Goal: Book appointment/travel/reservation

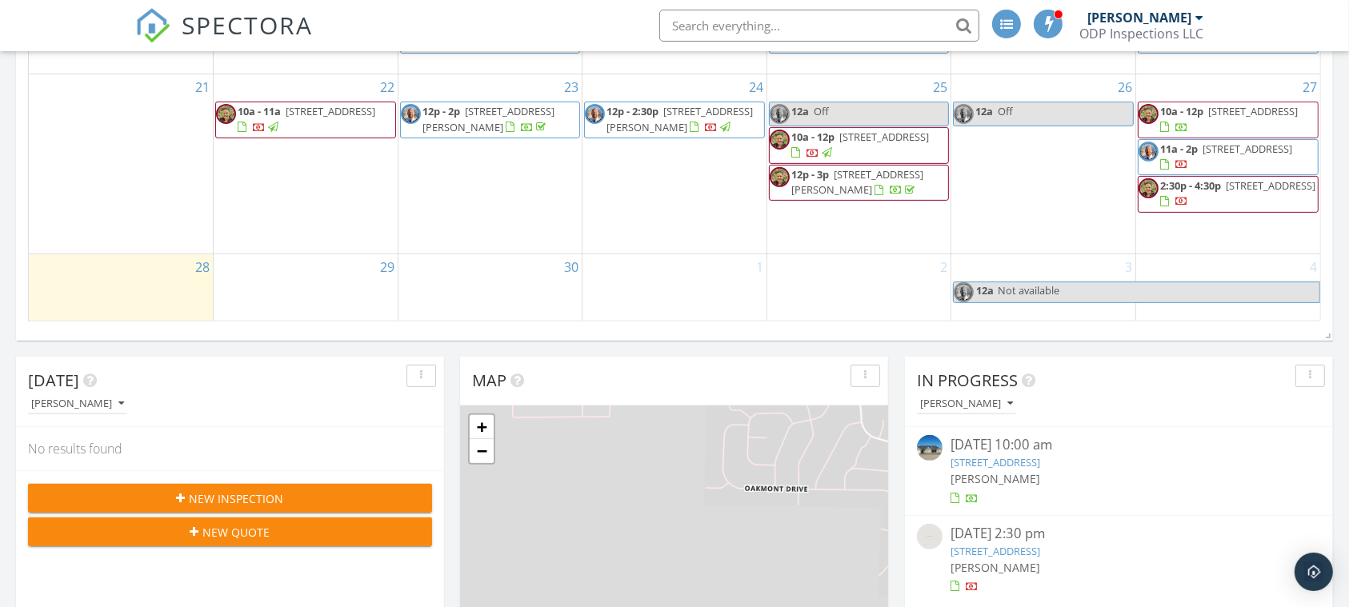
scroll to position [606, 0]
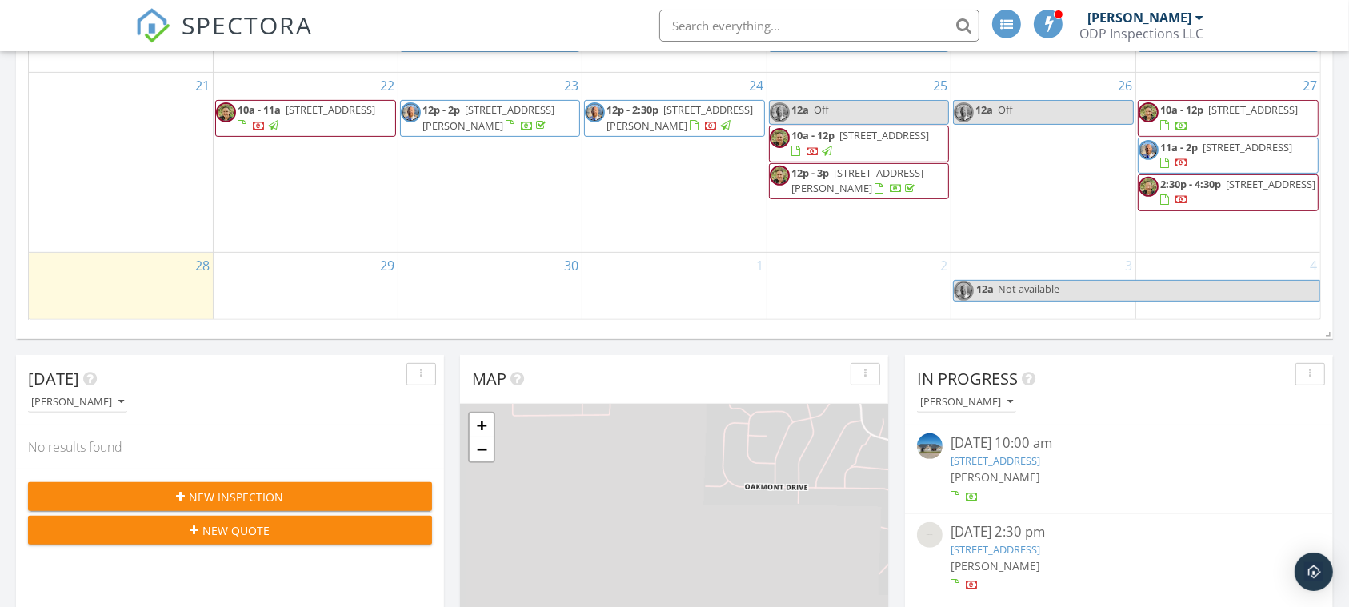
click at [1283, 251] on div "27 10a - 12p [STREET_ADDRESS] 11a - 2p [STREET_ADDRESS] 2:30p - 4:30p [STREET_A…" at bounding box center [1228, 162] width 184 height 179
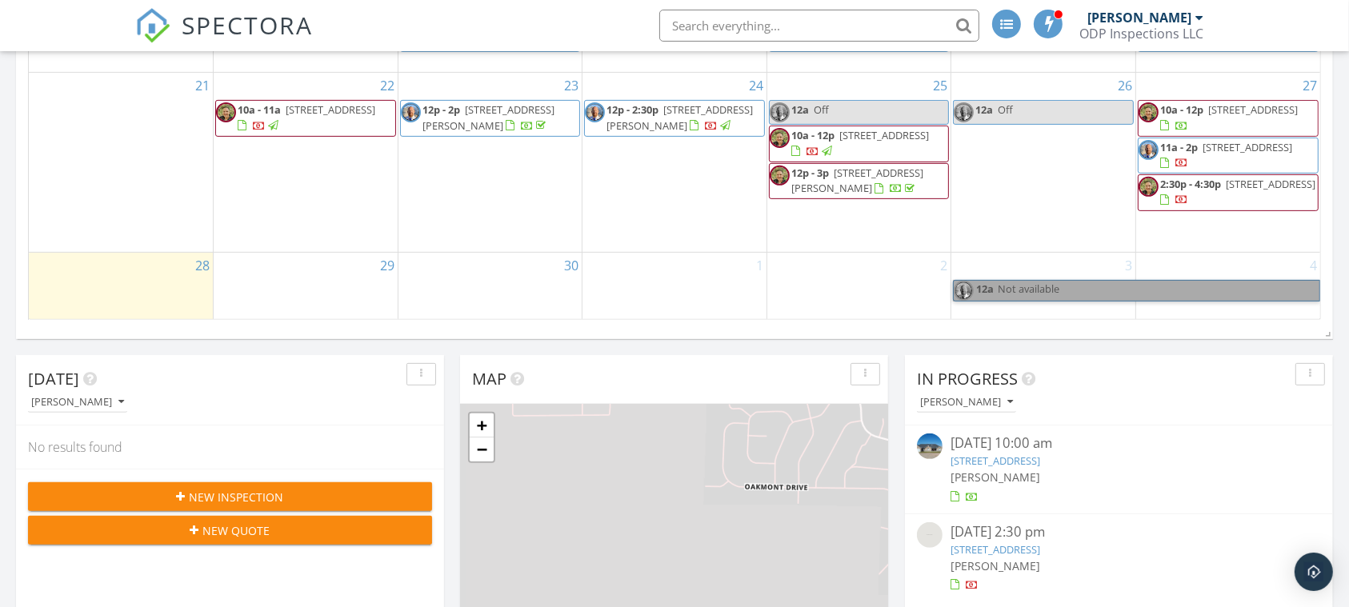
click at [1285, 286] on link "12a Not available" at bounding box center [1136, 291] width 367 height 22
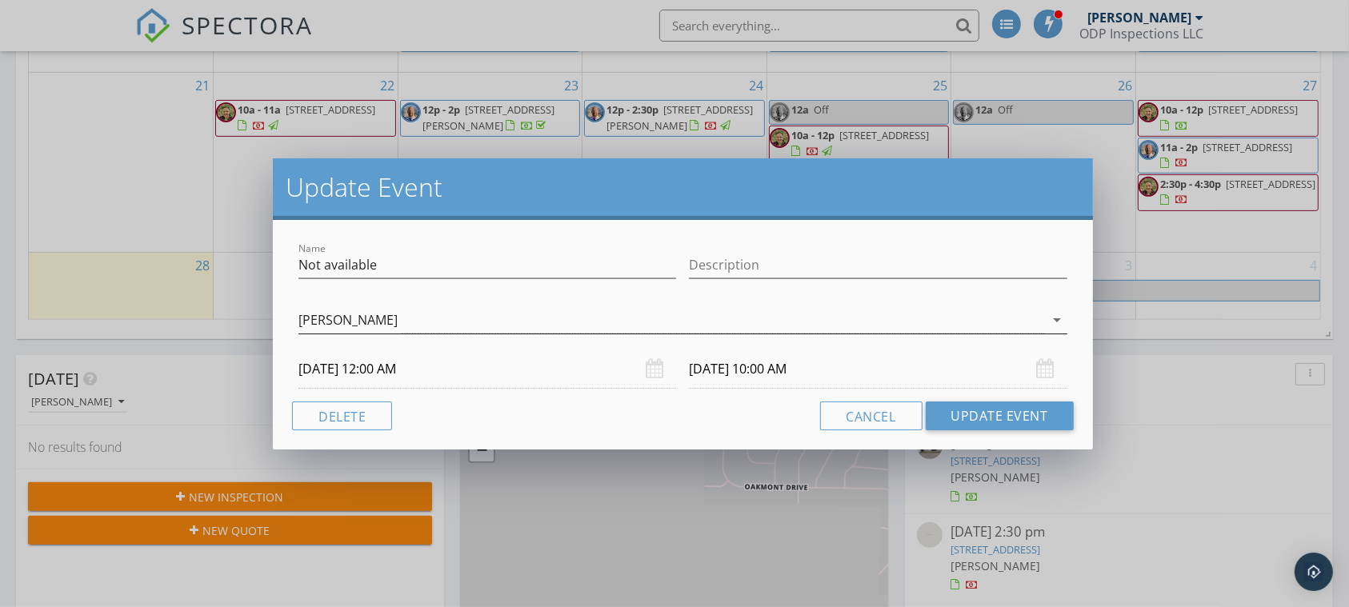
click at [992, 333] on div "[PERSON_NAME] arrow_drop_down" at bounding box center [683, 320] width 768 height 26
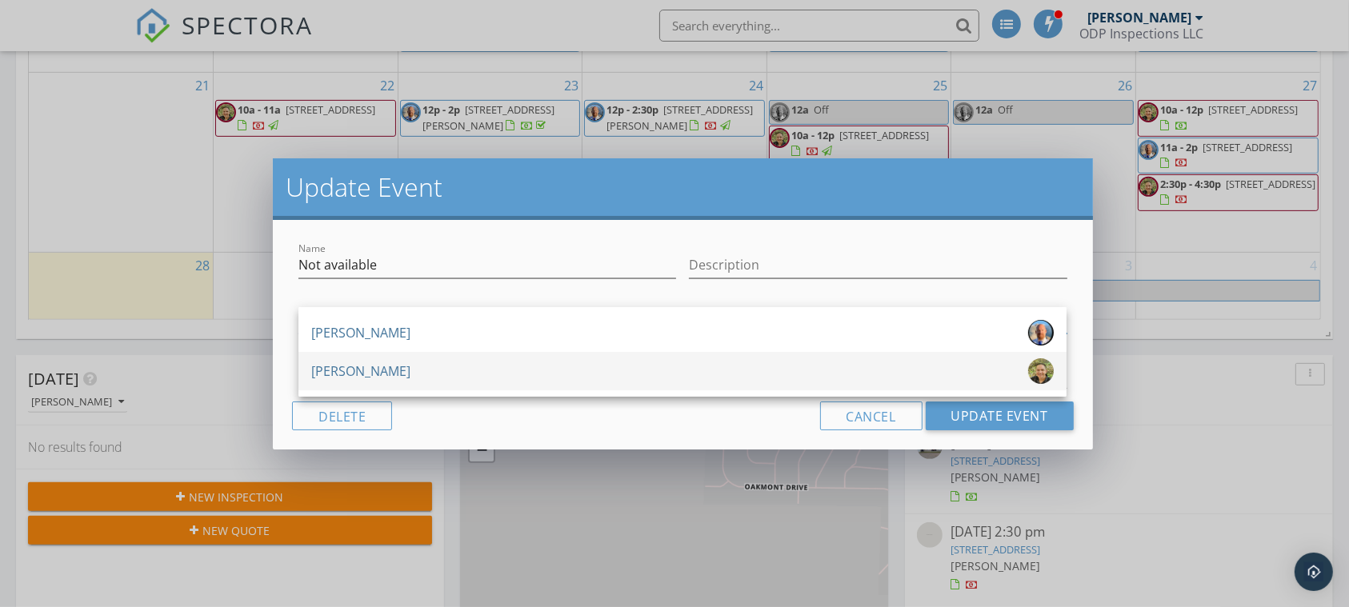
click at [763, 383] on div "[PERSON_NAME]" at bounding box center [682, 372] width 743 height 26
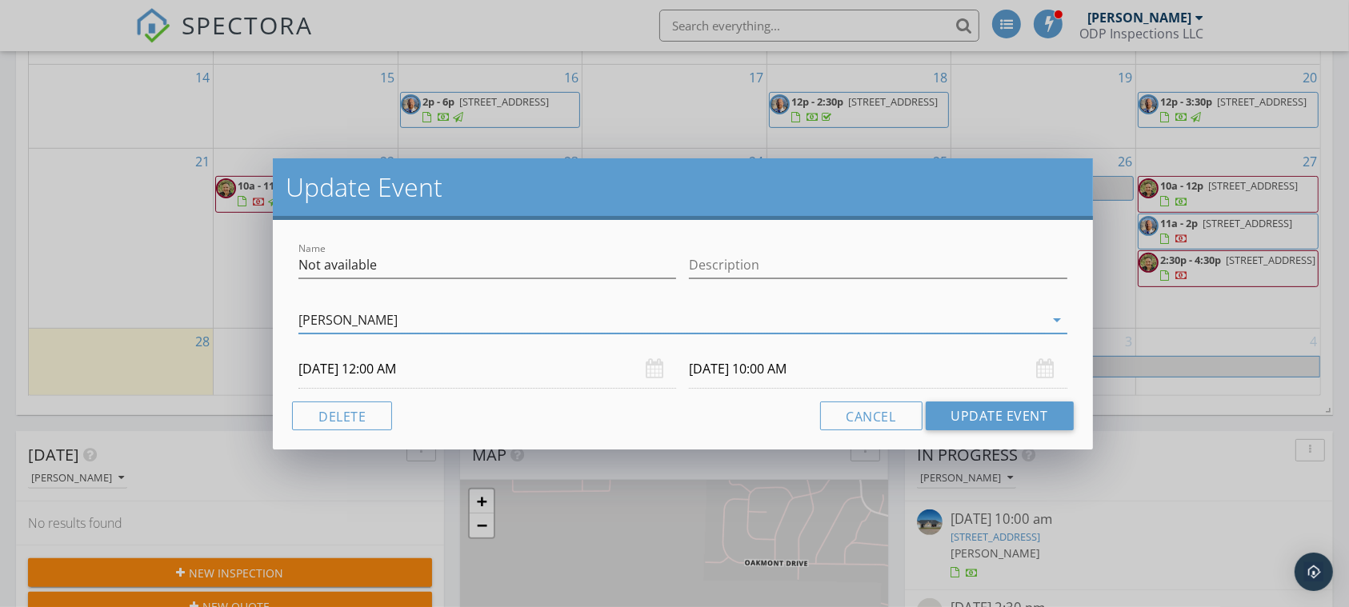
scroll to position [505, 0]
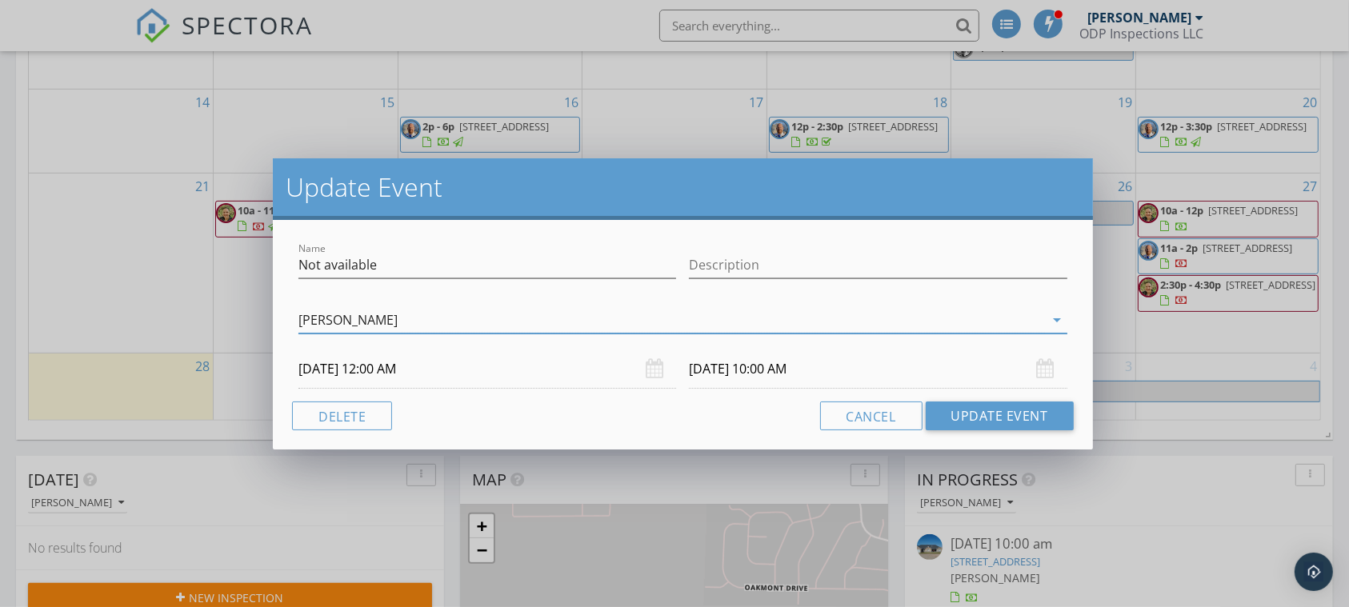
click at [1033, 370] on input "[DATE] 10:00 AM" at bounding box center [878, 369] width 378 height 39
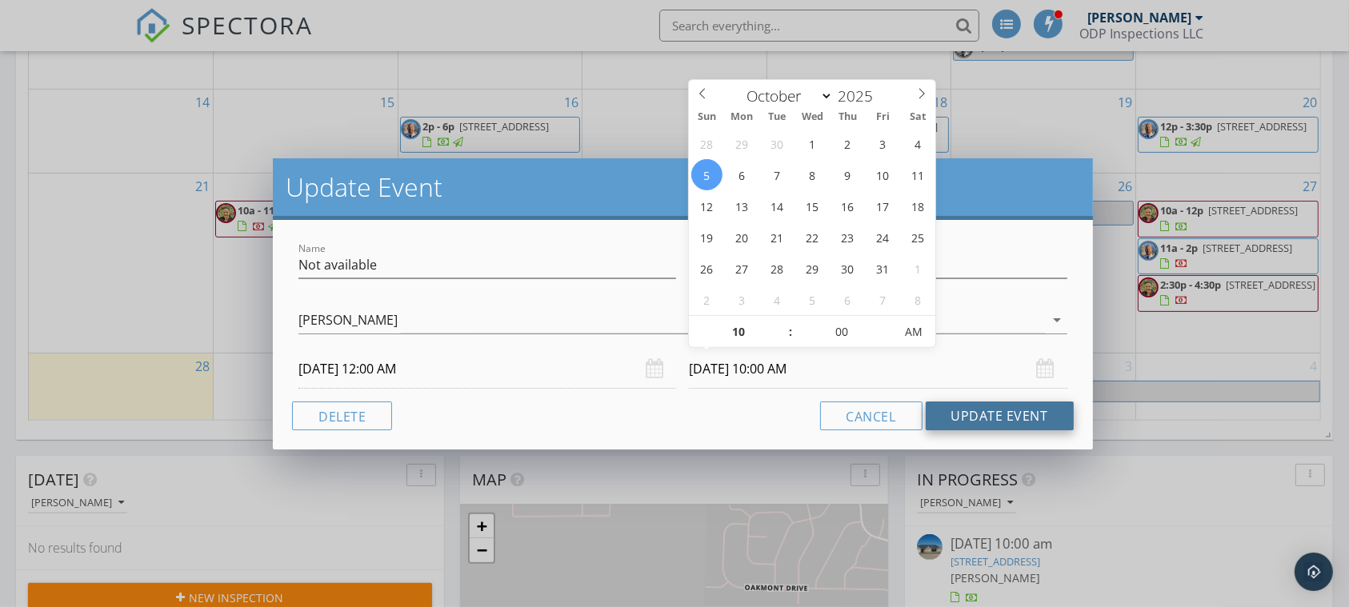
click at [992, 415] on button "Update Event" at bounding box center [1000, 416] width 148 height 29
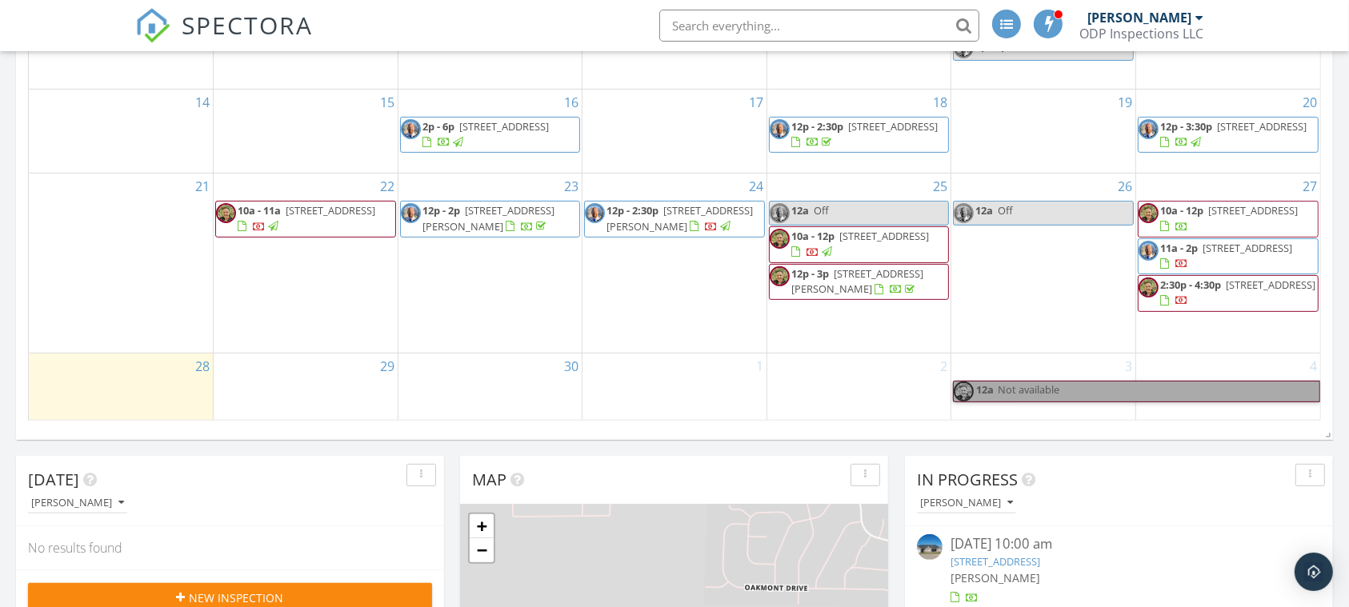
click at [1211, 397] on link "12a Not available" at bounding box center [1136, 392] width 367 height 22
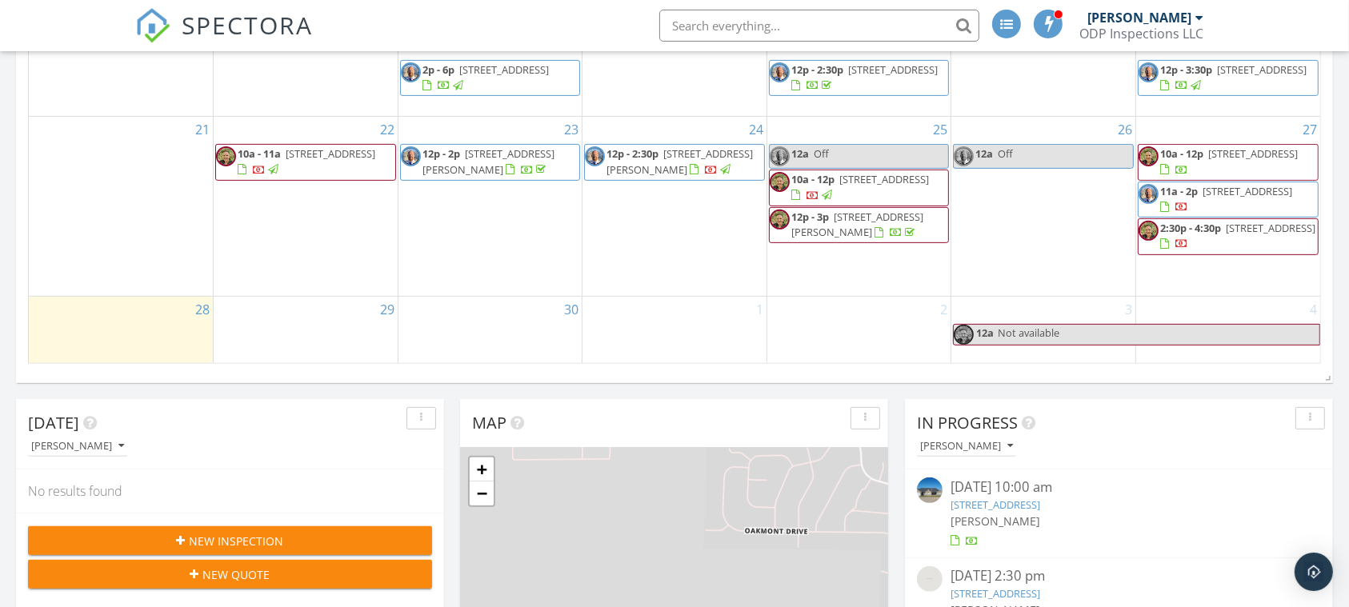
scroll to position [563, 0]
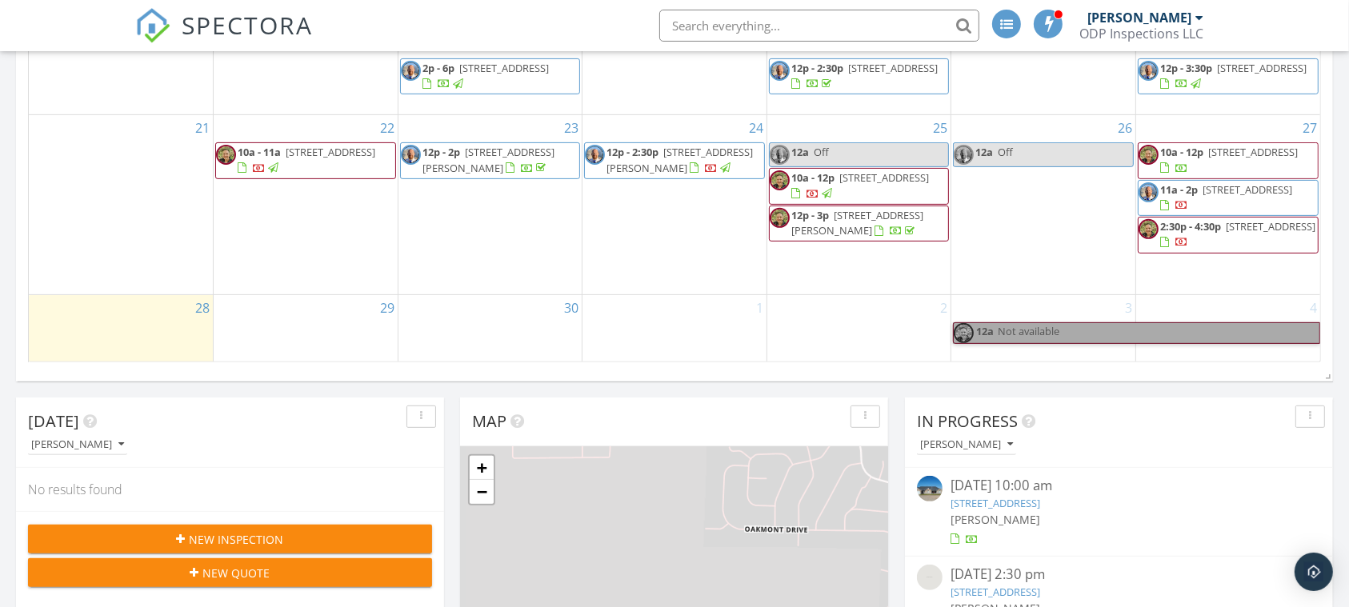
click at [1189, 341] on link "12a Not available" at bounding box center [1136, 334] width 367 height 22
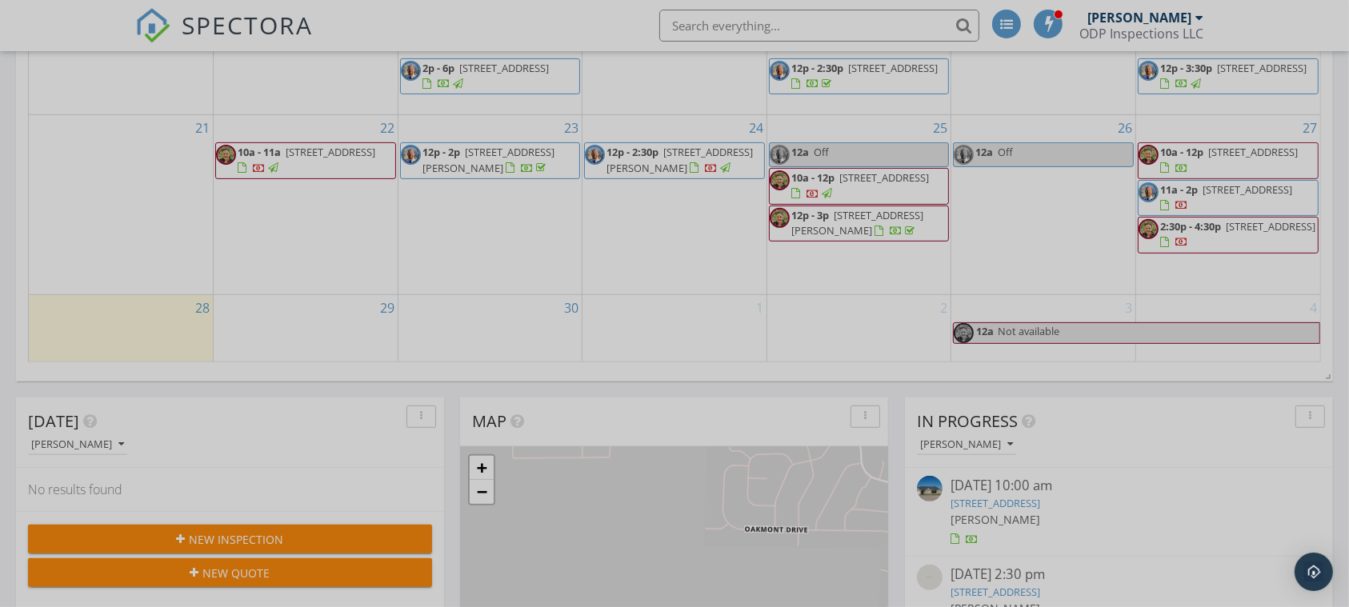
select select "9"
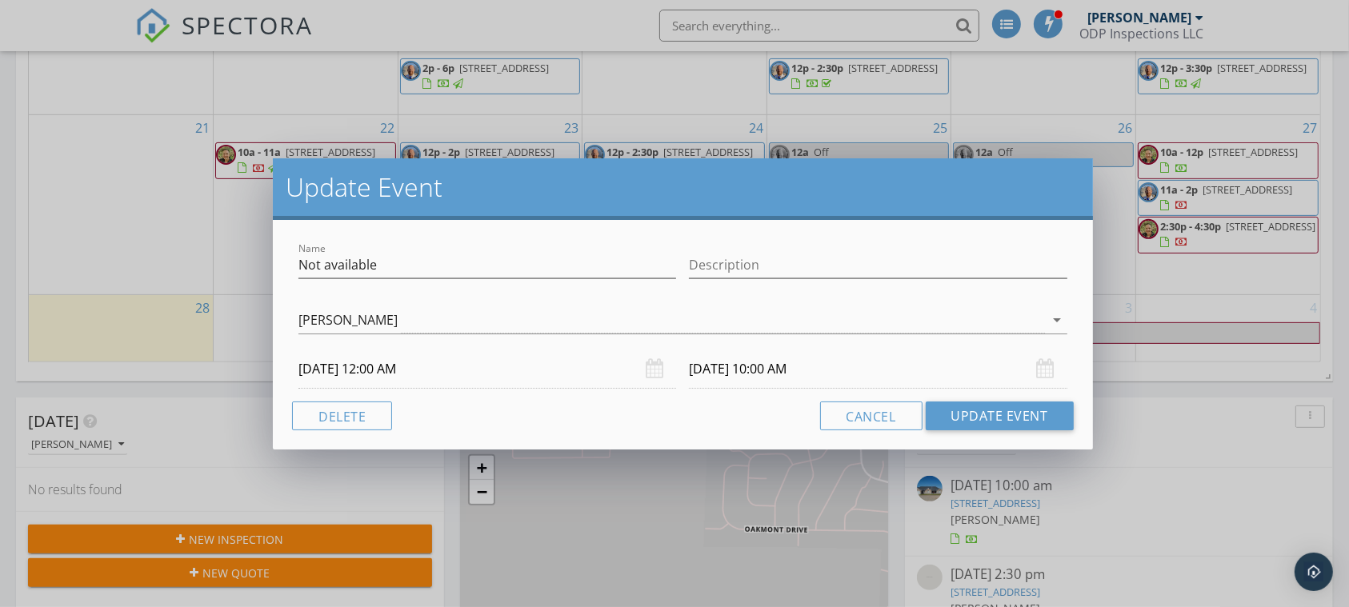
click at [517, 372] on input "[DATE] 12:00 AM" at bounding box center [488, 369] width 378 height 39
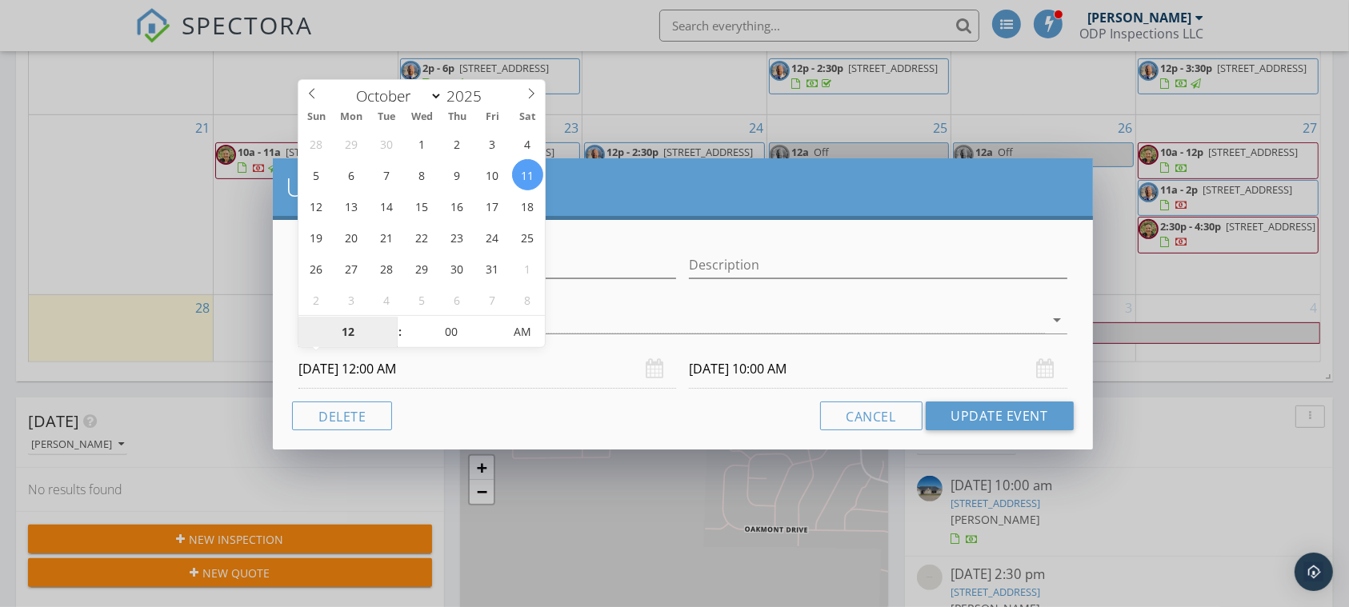
type input "[DATE] 12:00 AM"
type input "[DATE] 10:00 AM"
click at [984, 416] on button "Update Event" at bounding box center [1000, 416] width 148 height 29
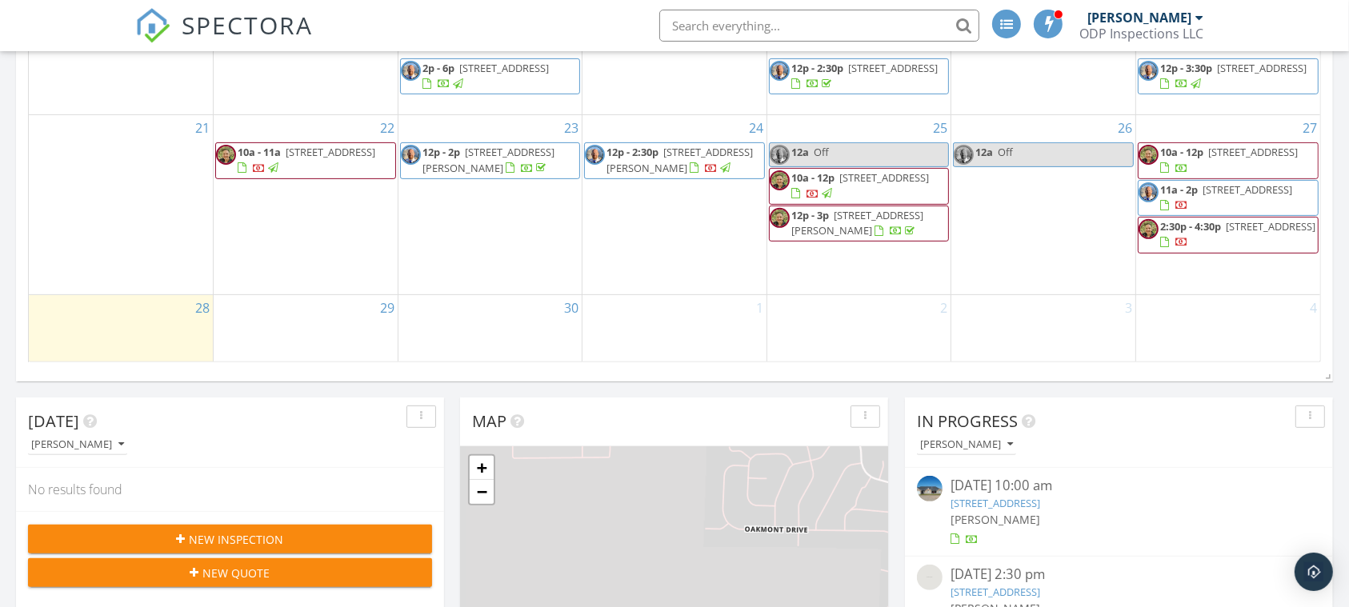
click at [1192, 331] on div at bounding box center [1228, 335] width 184 height 26
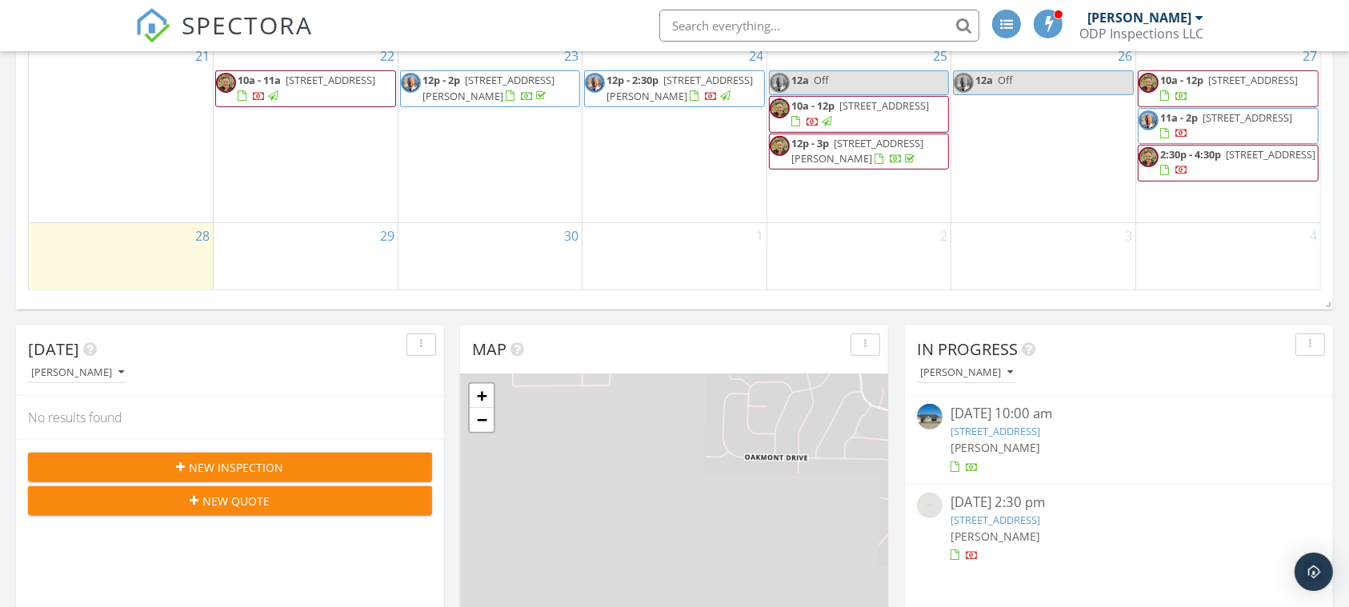
scroll to position [637, 0]
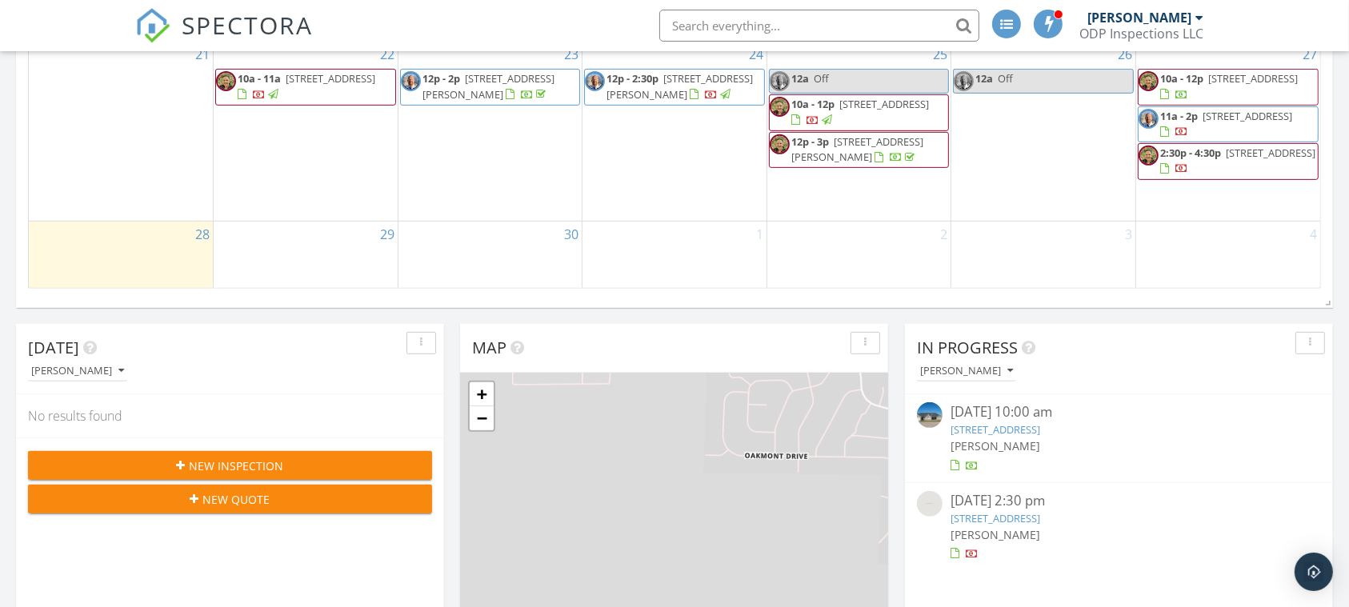
click at [1246, 256] on div at bounding box center [1228, 261] width 184 height 26
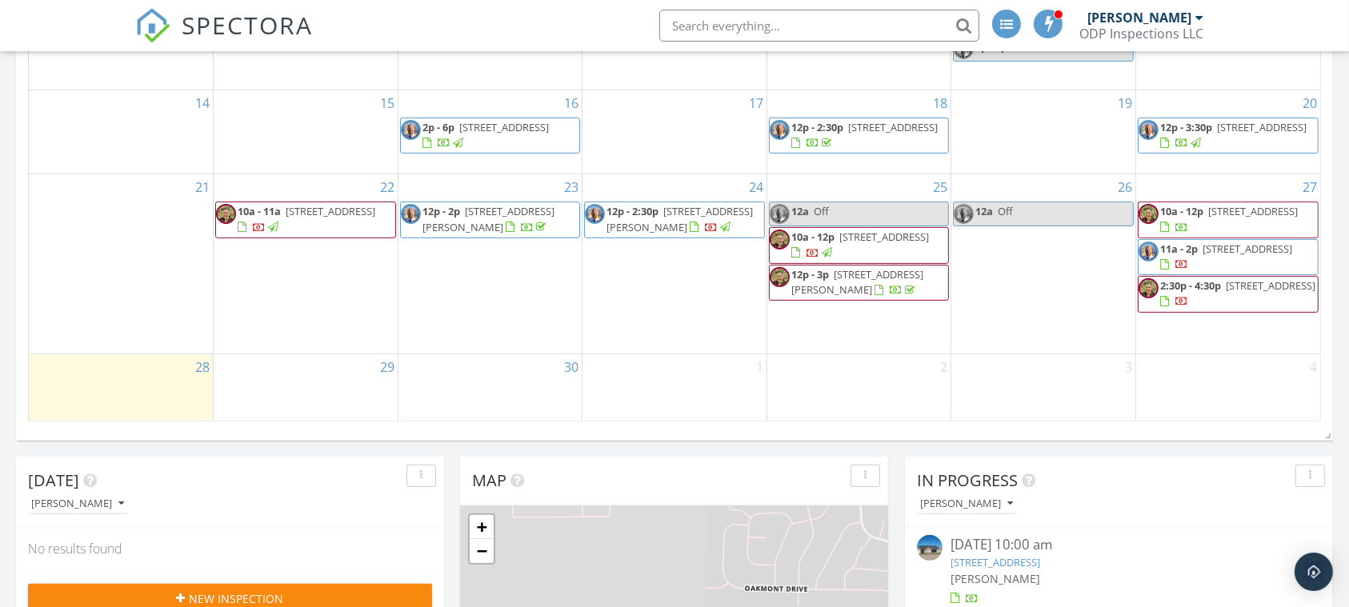
scroll to position [517, 0]
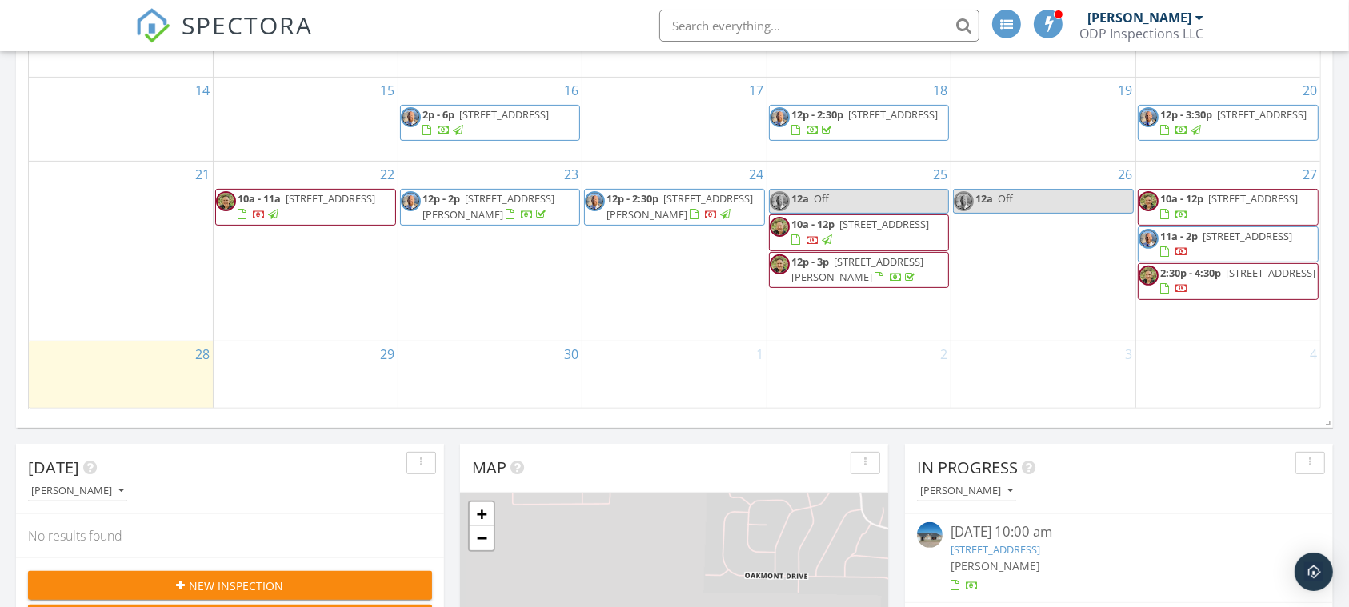
click at [1252, 371] on div at bounding box center [1228, 381] width 184 height 26
click at [1242, 373] on div at bounding box center [1228, 381] width 184 height 26
click at [1238, 375] on div at bounding box center [1228, 381] width 184 height 26
click at [1223, 388] on div at bounding box center [1228, 381] width 184 height 26
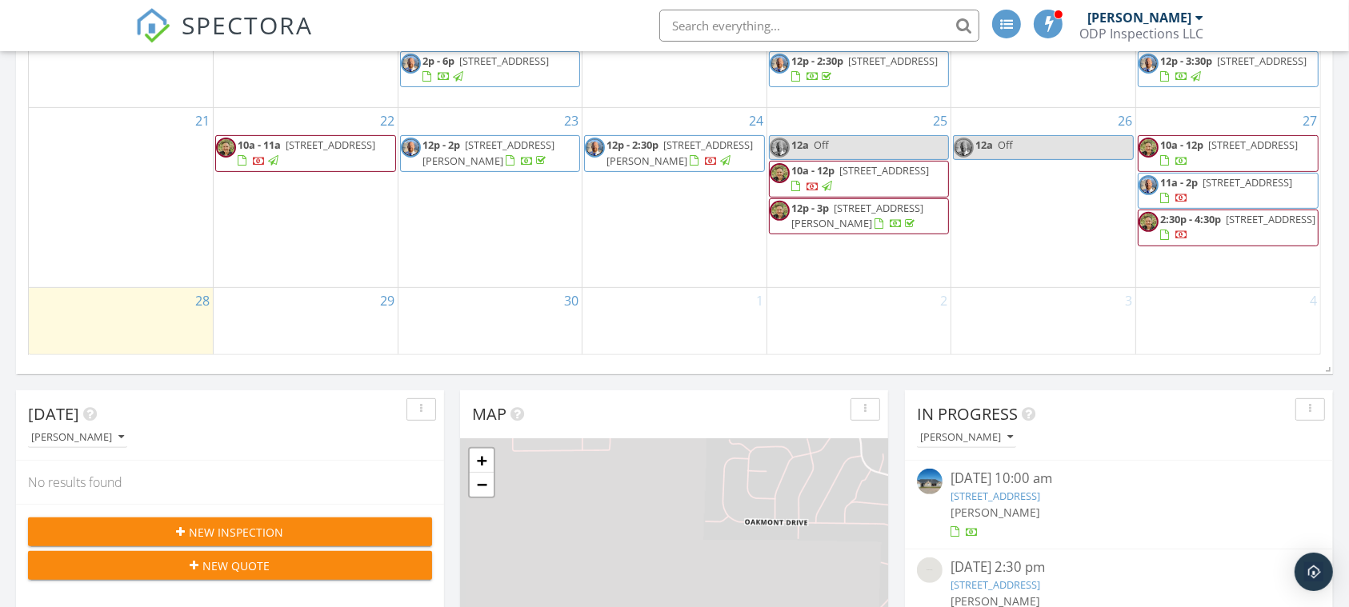
scroll to position [571, 0]
click at [1236, 329] on div at bounding box center [1228, 327] width 184 height 26
click at [1242, 333] on div at bounding box center [1228, 327] width 184 height 26
click at [1254, 332] on div at bounding box center [1228, 327] width 184 height 26
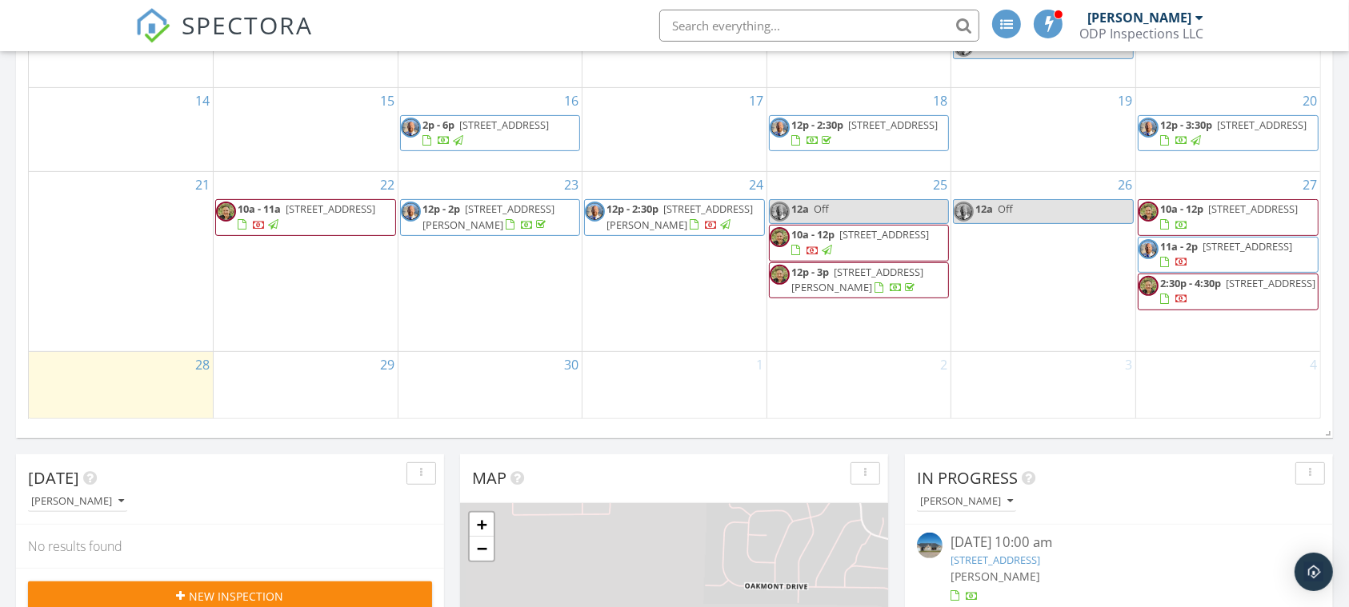
scroll to position [500, 0]
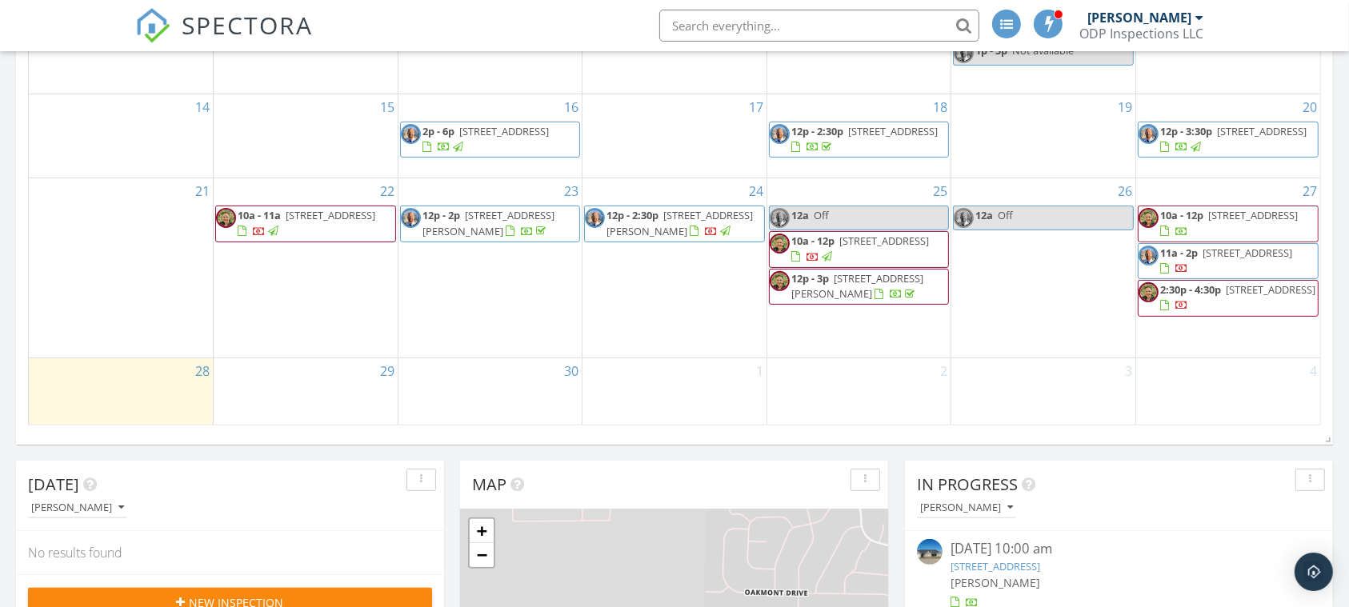
click at [1261, 395] on div at bounding box center [1228, 398] width 184 height 26
click at [794, 419] on div "2" at bounding box center [860, 392] width 184 height 67
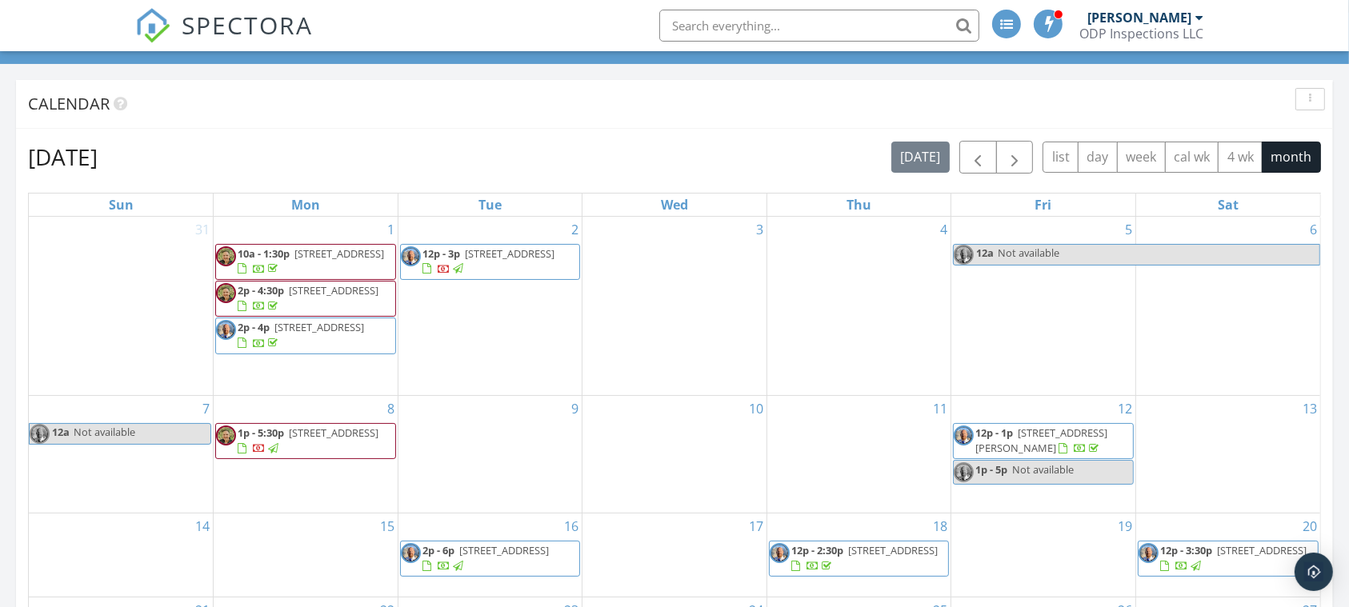
scroll to position [0, 0]
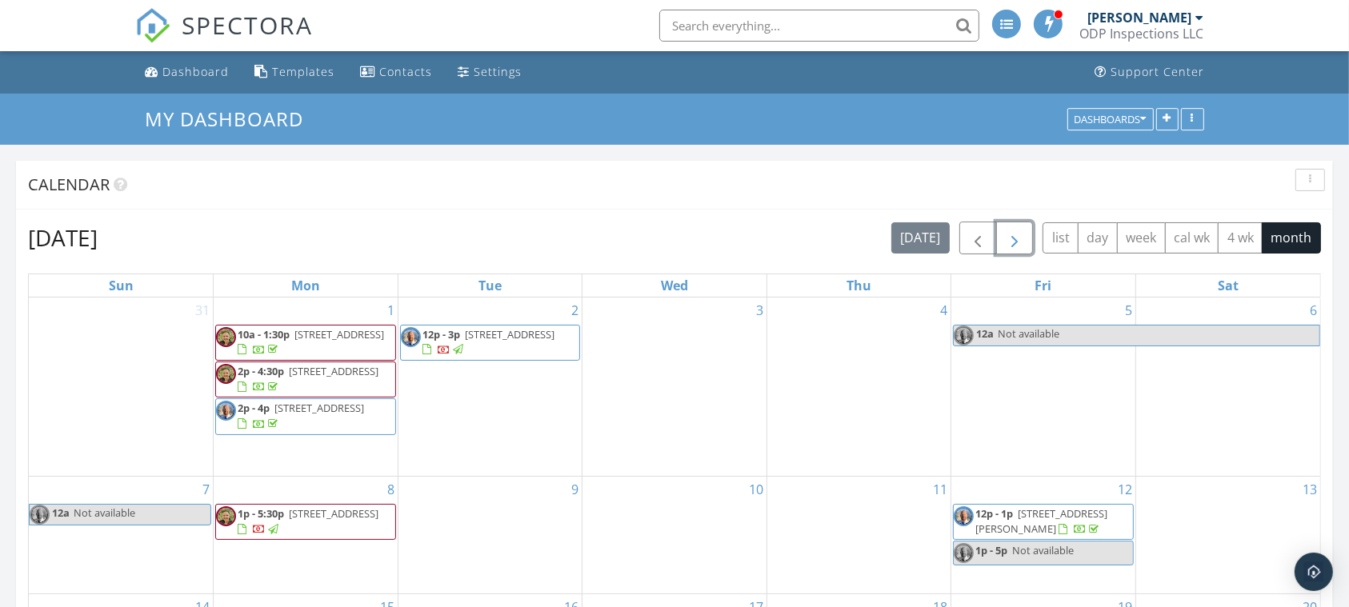
click at [1022, 242] on span "button" at bounding box center [1014, 238] width 19 height 19
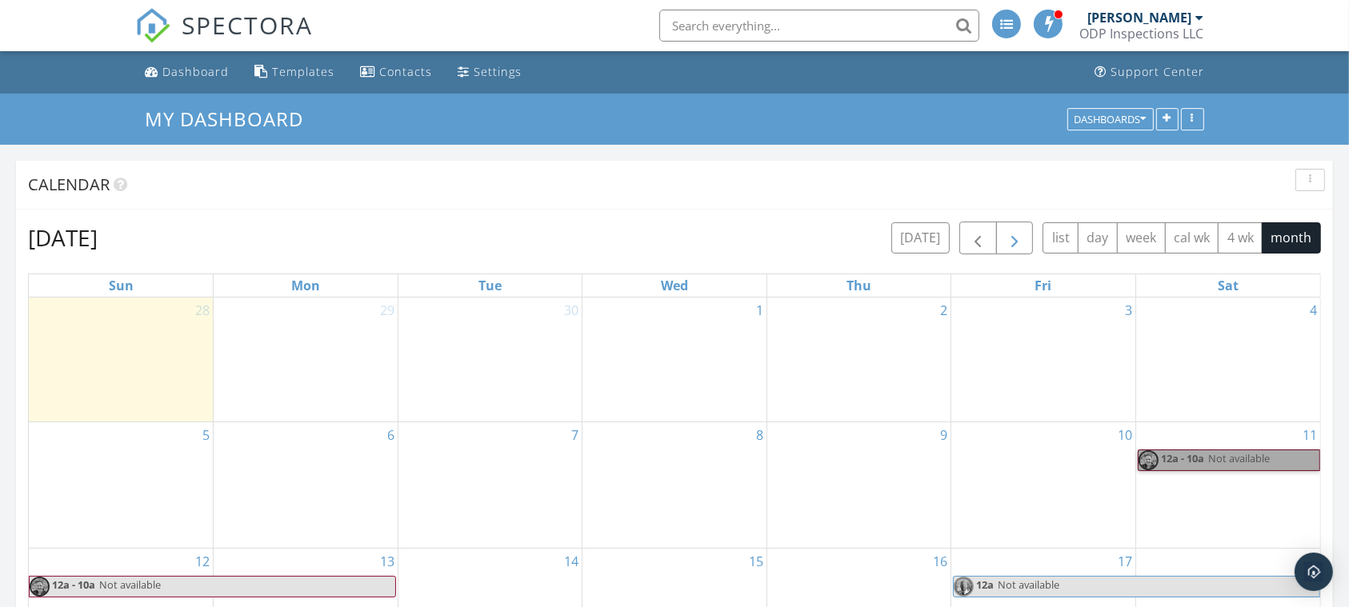
click at [1261, 459] on link "12a - 10a Not available" at bounding box center [1229, 461] width 182 height 22
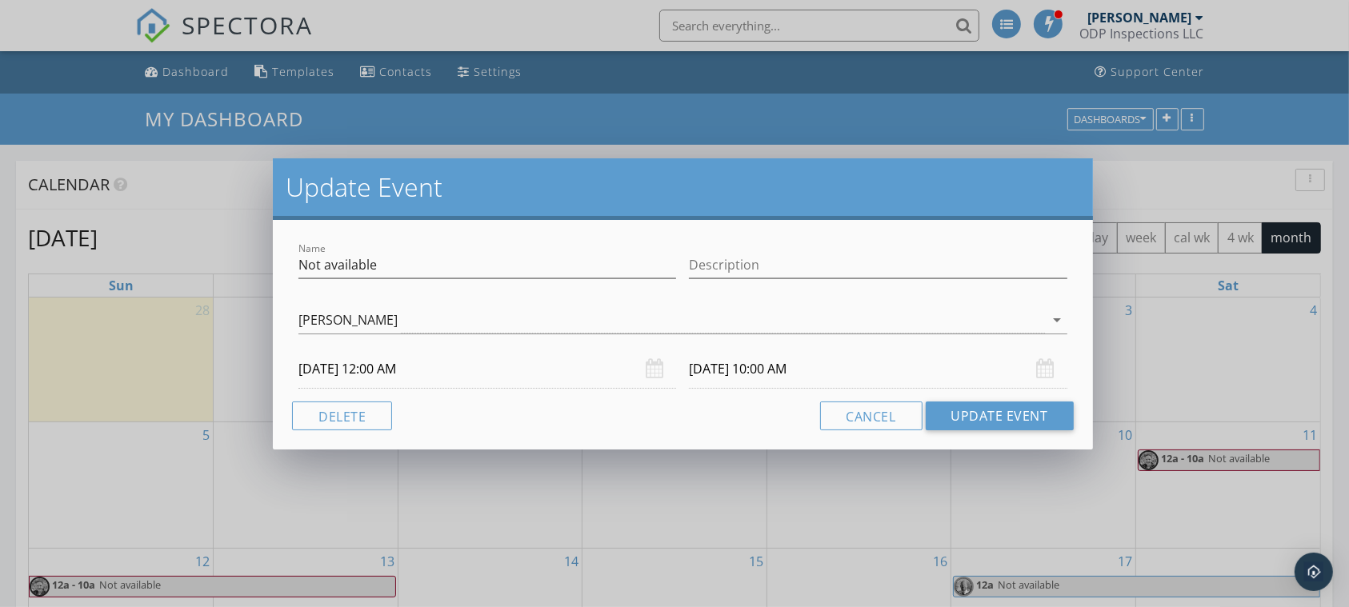
click at [446, 382] on input "[DATE] 12:00 AM" at bounding box center [488, 369] width 378 height 39
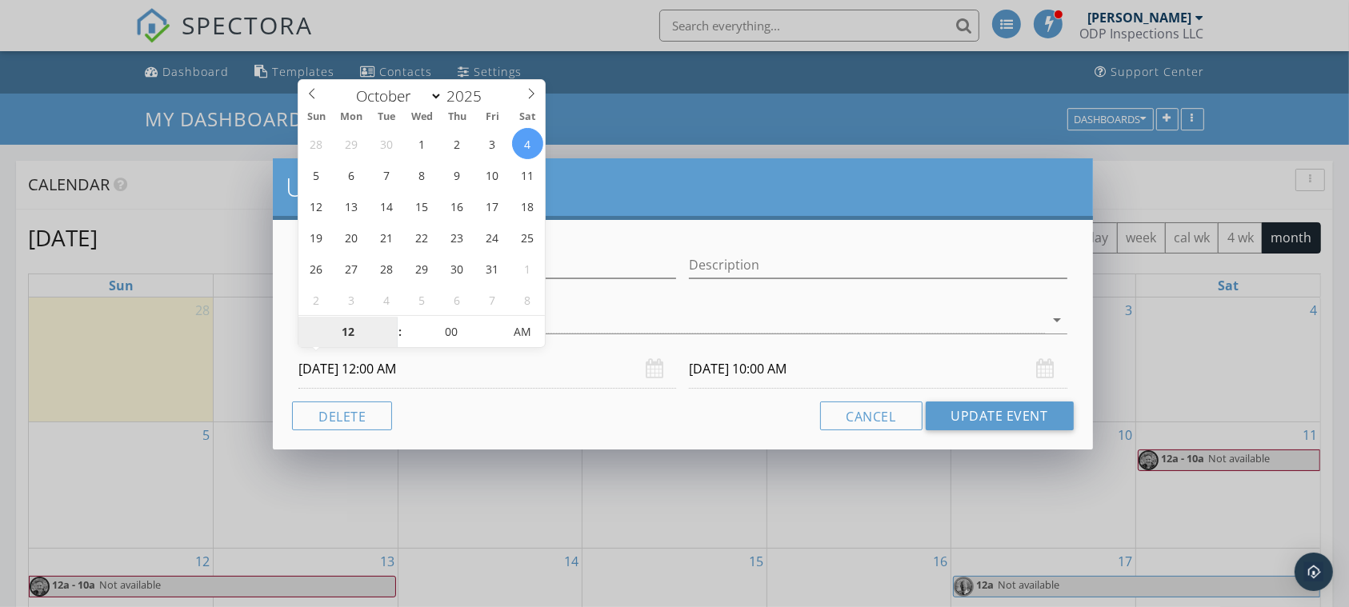
type input "10/04/2025 12:00 AM"
click at [832, 367] on input "10/06/2025 10:00 AM" at bounding box center [878, 369] width 378 height 39
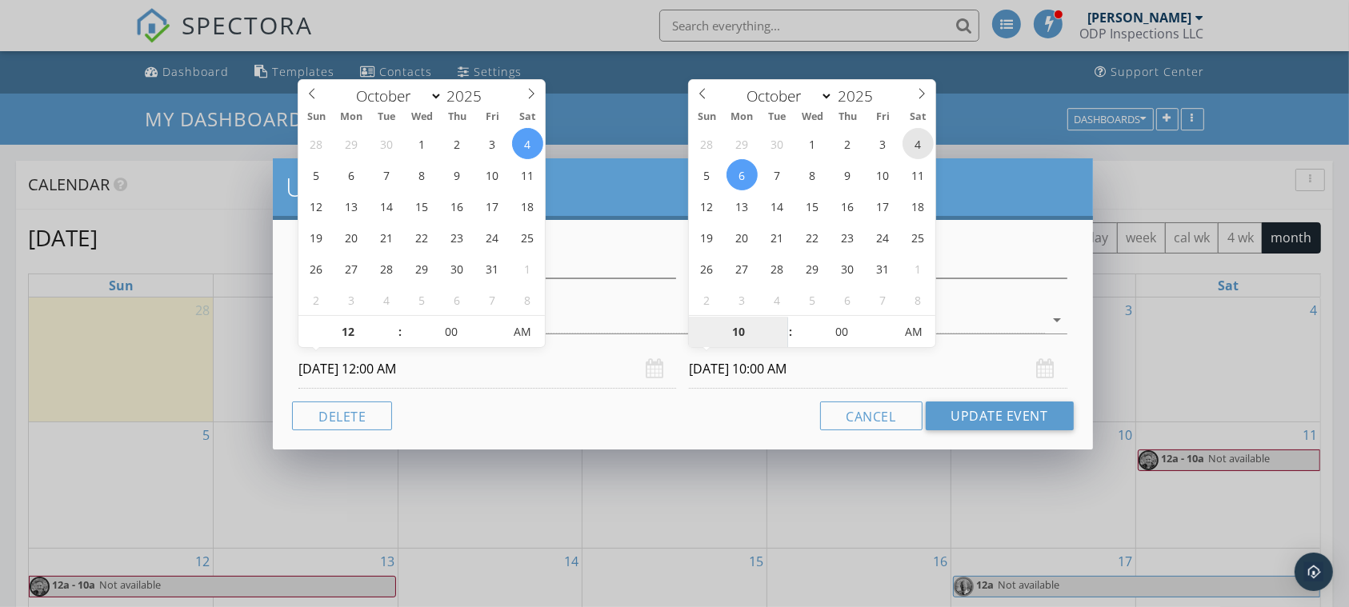
type input "10/04/2025 10:00 AM"
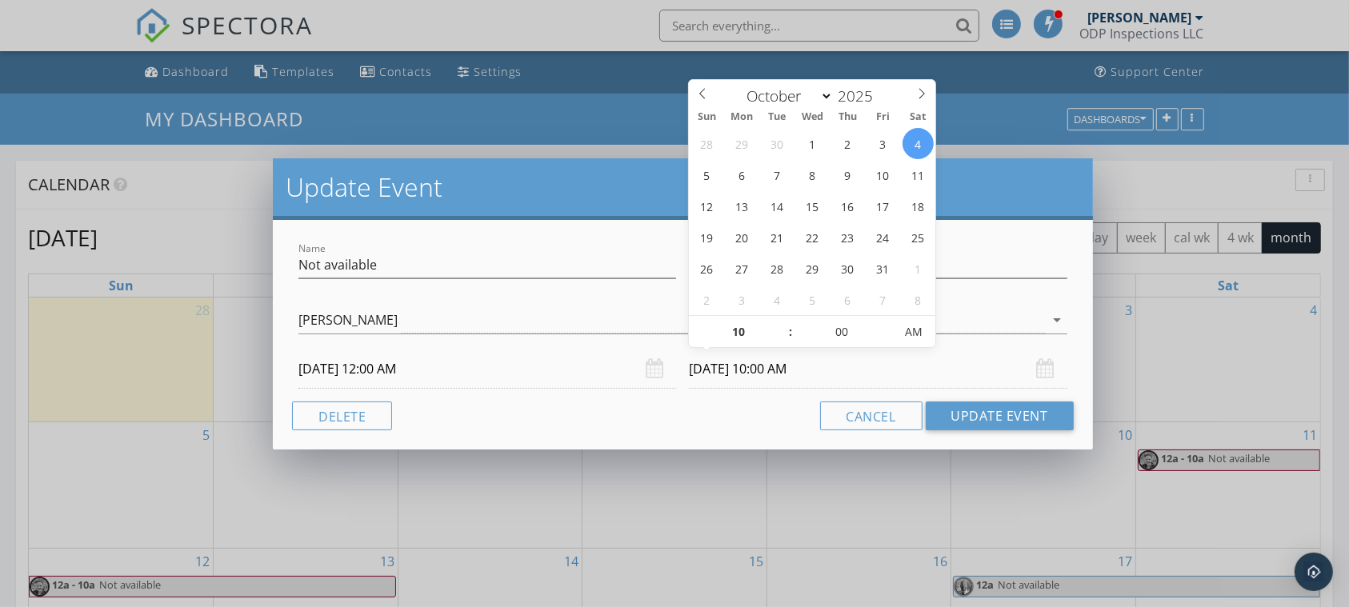
click at [627, 448] on div "Name Not available Description Patrick Whitson Alfred Mauer Alfred Mauer arrow_…" at bounding box center [683, 335] width 820 height 230
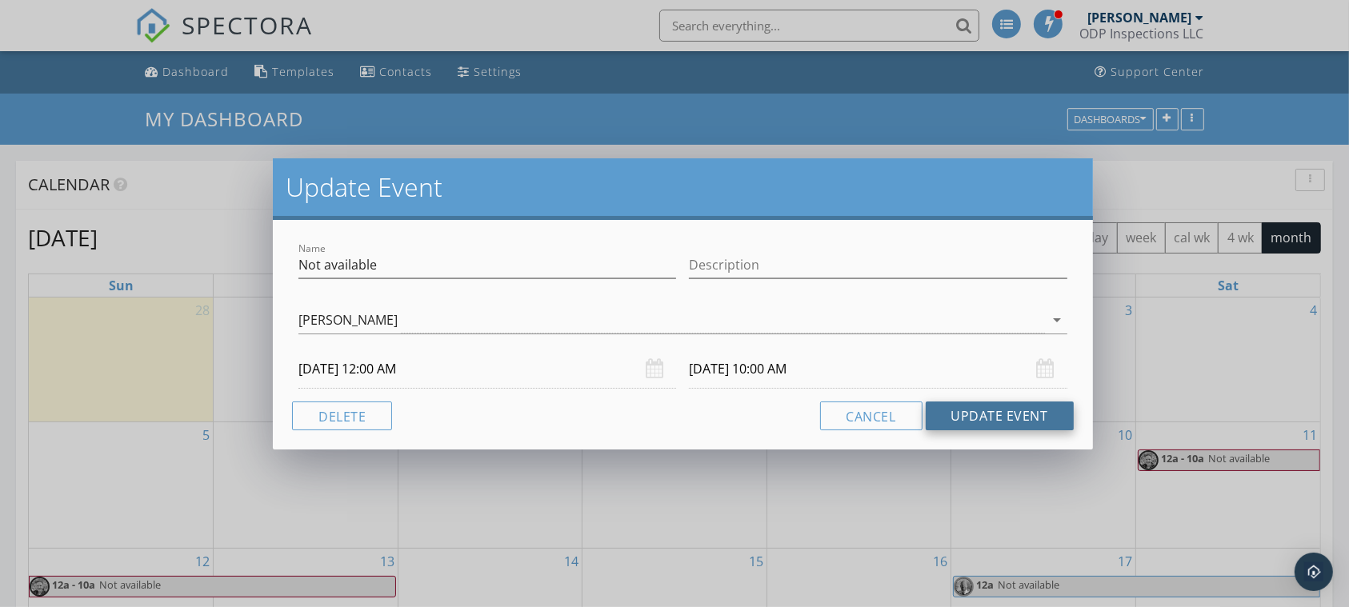
click at [976, 417] on button "Update Event" at bounding box center [1000, 416] width 148 height 29
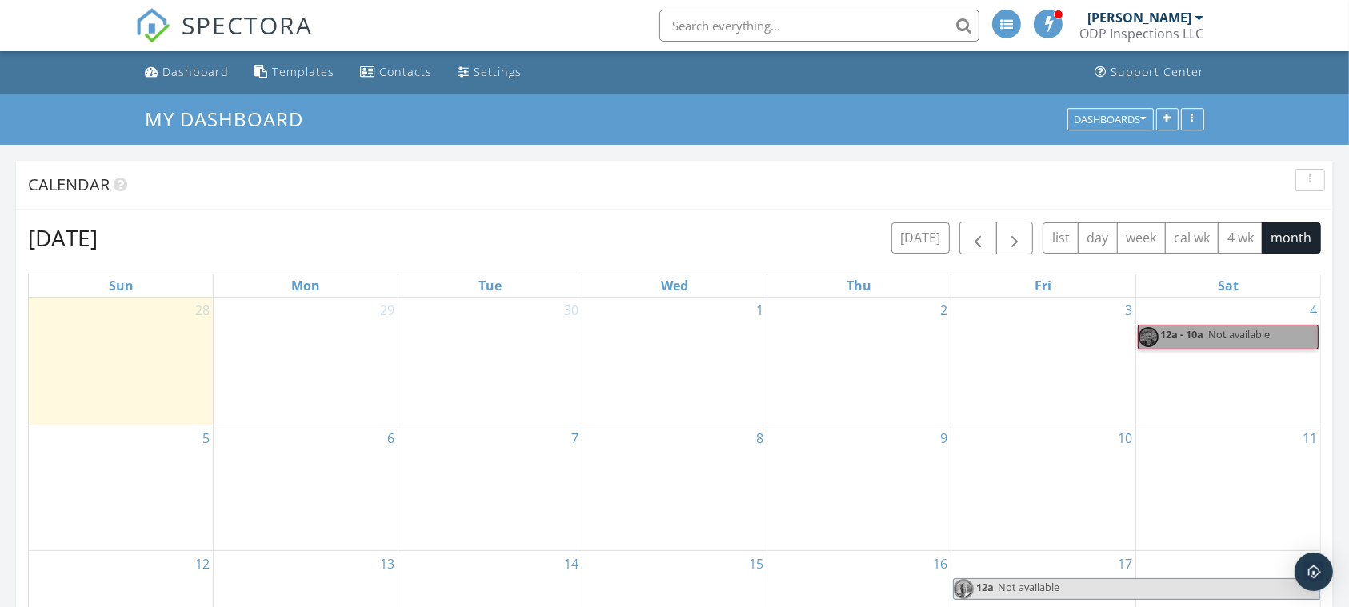
click at [1222, 334] on link "12a - 10a Not available" at bounding box center [1228, 337] width 181 height 25
select select "9"
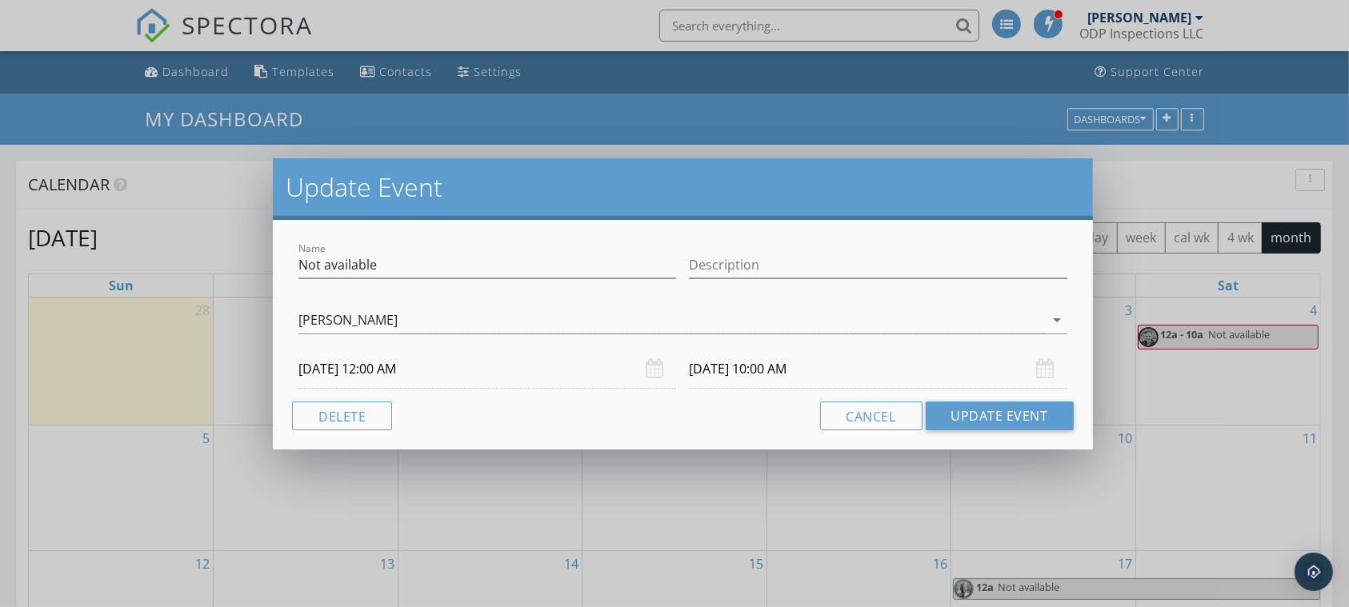
click at [448, 371] on input "10/04/2025 12:00 AM" at bounding box center [488, 369] width 378 height 39
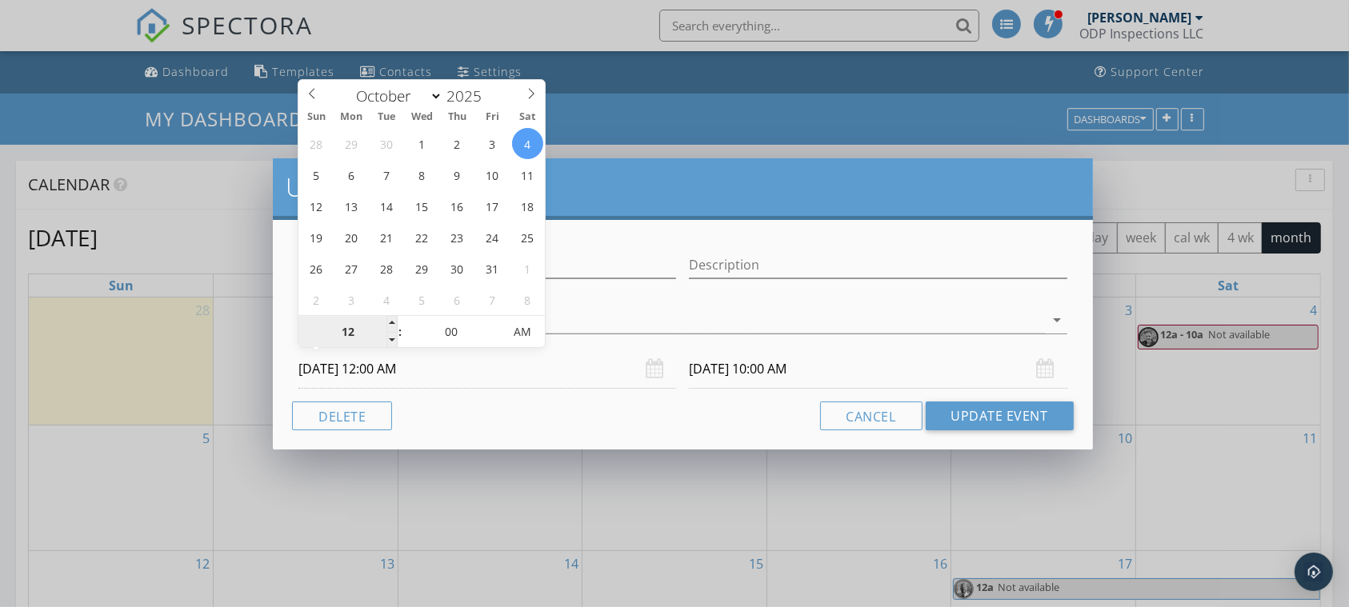
click at [350, 333] on input "12" at bounding box center [348, 333] width 98 height 32
click at [391, 339] on span at bounding box center [392, 340] width 11 height 16
type input "11"
type input "10/04/2025 11:00 PM"
type input "10/05/2025 9:00 AM"
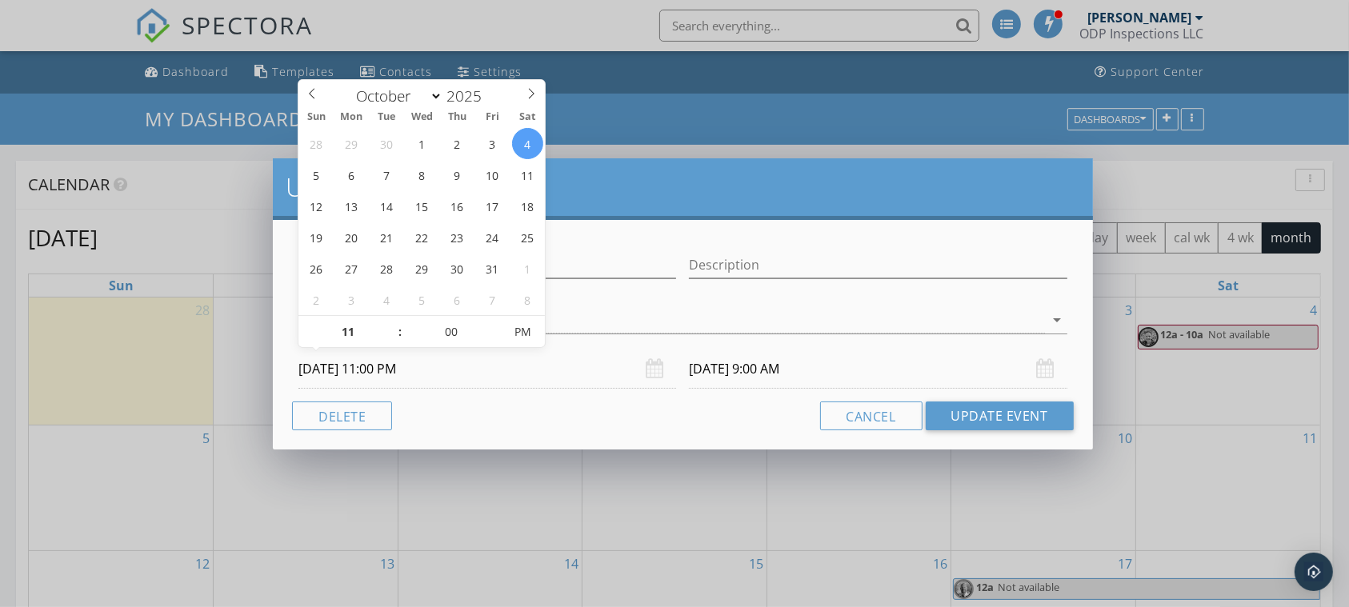
click at [399, 365] on input "10/04/2025 11:00 PM" at bounding box center [488, 369] width 378 height 39
click at [403, 329] on input "00" at bounding box center [452, 333] width 98 height 32
type input "12"
type input "10/04/2025 12:00 AM"
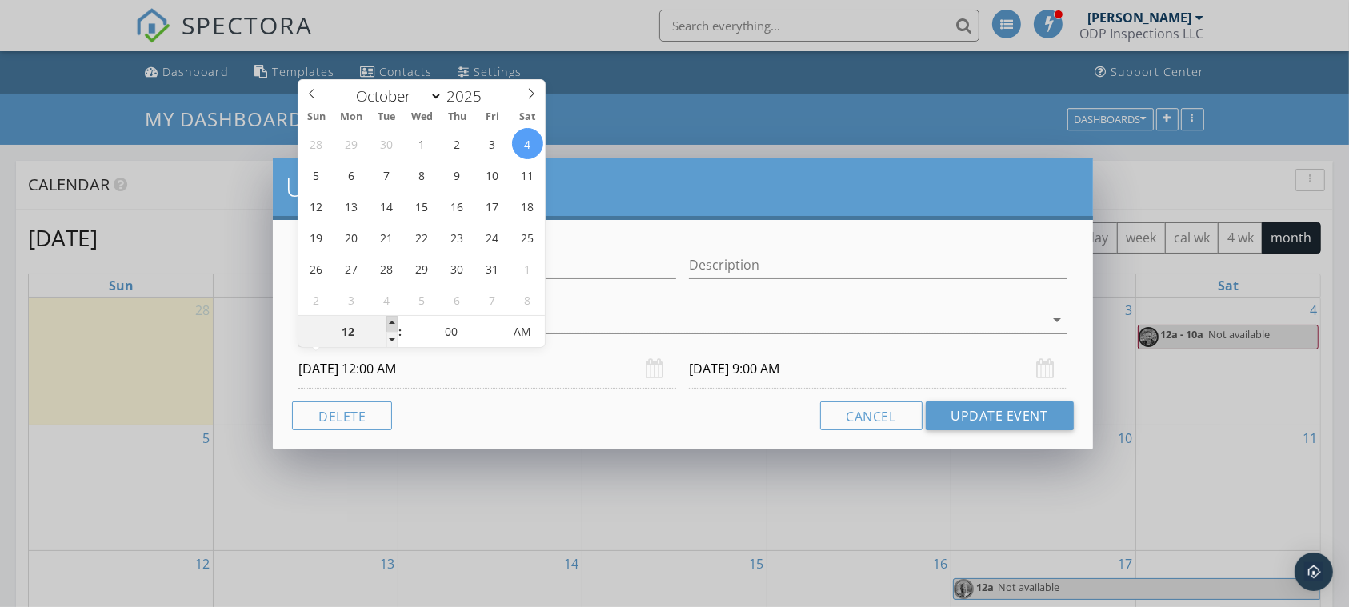
click at [392, 327] on span at bounding box center [392, 324] width 11 height 16
type input "10/04/2025 10:00 AM"
click at [887, 416] on button "Cancel" at bounding box center [871, 416] width 102 height 29
